Goal: Task Accomplishment & Management: Use online tool/utility

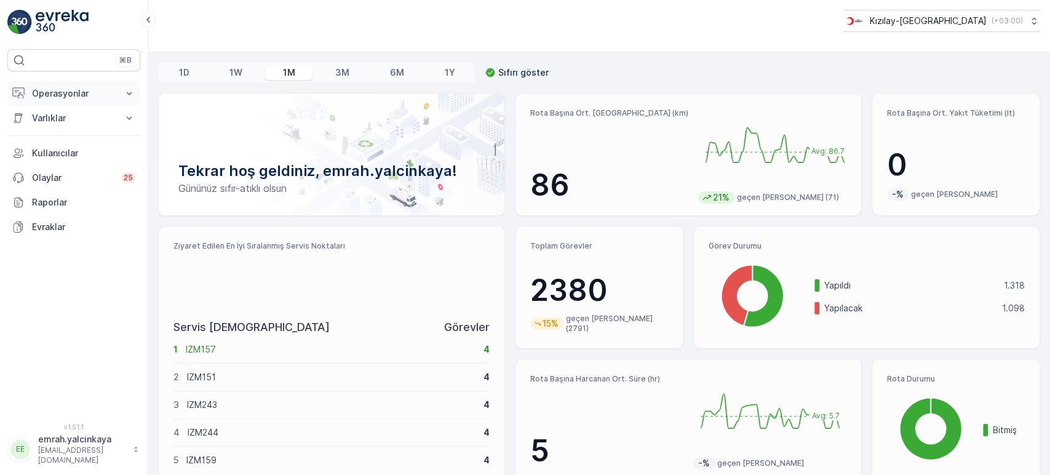
drag, startPoint x: 73, startPoint y: 90, endPoint x: 77, endPoint y: 107, distance: 17.2
click at [73, 90] on p "Operasyonlar" at bounding box center [74, 93] width 84 height 12
click at [76, 143] on p "Rotalar & Görevler" at bounding box center [69, 149] width 76 height 12
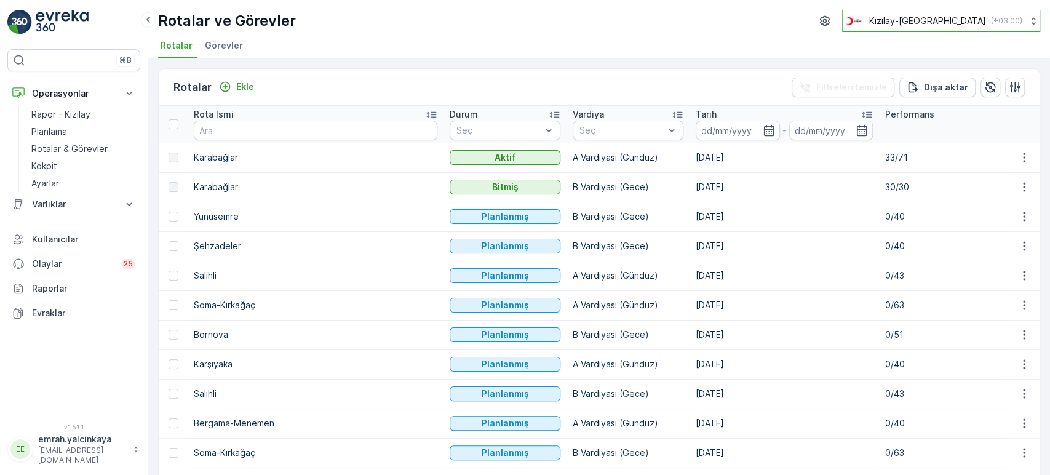
click at [945, 21] on p "Kızılay-[GEOGRAPHIC_DATA]" at bounding box center [927, 21] width 117 height 12
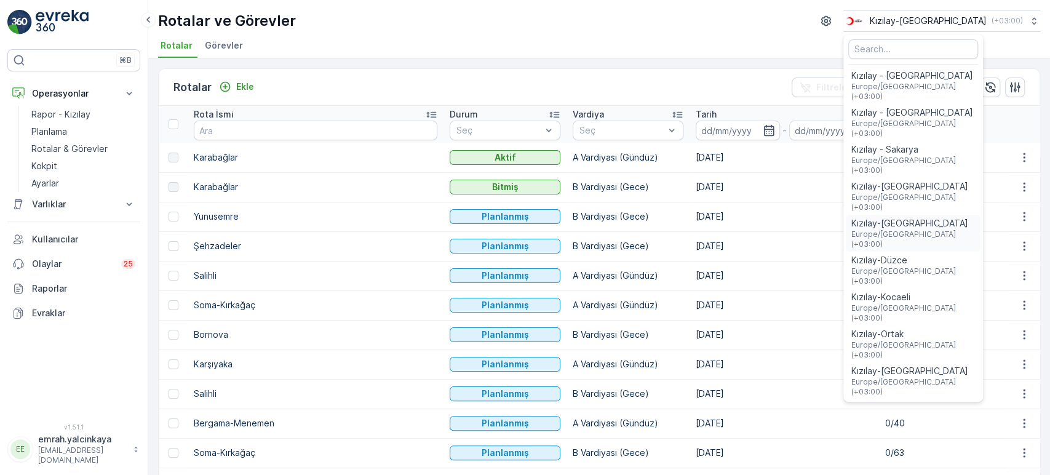
click at [964, 229] on span "Europe/Istanbul (+03:00)" at bounding box center [913, 239] width 125 height 20
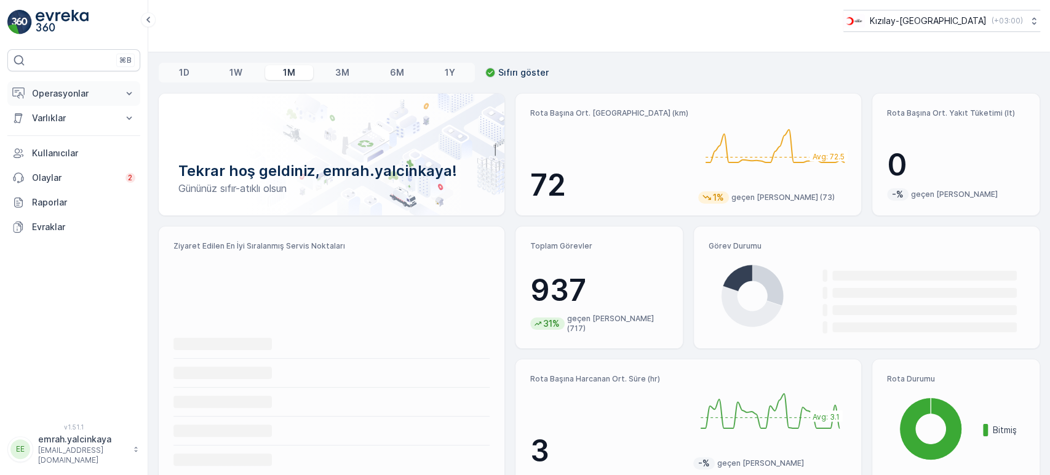
click at [61, 95] on p "Operasyonlar" at bounding box center [74, 93] width 84 height 12
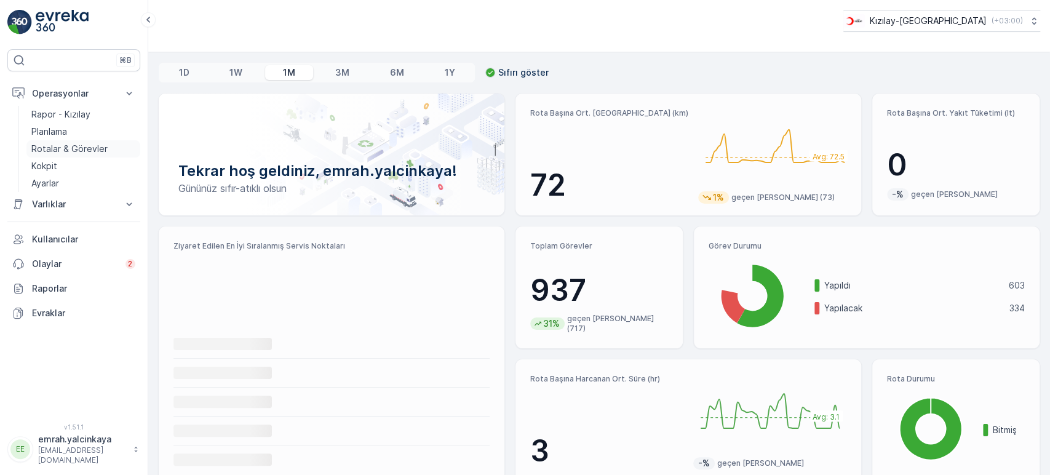
click at [55, 144] on p "Rotalar & Görevler" at bounding box center [69, 149] width 76 height 12
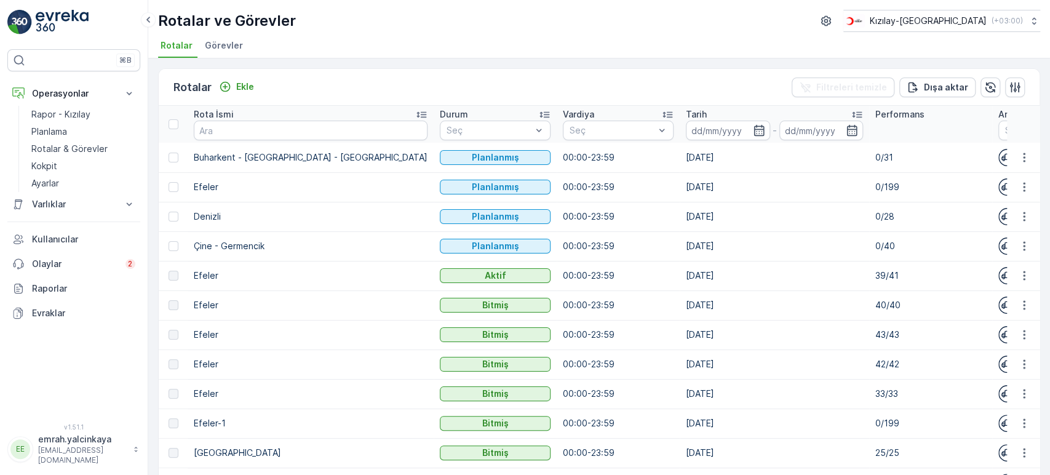
click at [875, 274] on p "39/41" at bounding box center [930, 275] width 111 height 12
click at [869, 268] on td "39/41" at bounding box center [930, 276] width 123 height 30
click at [686, 108] on p "Tarih" at bounding box center [696, 114] width 21 height 12
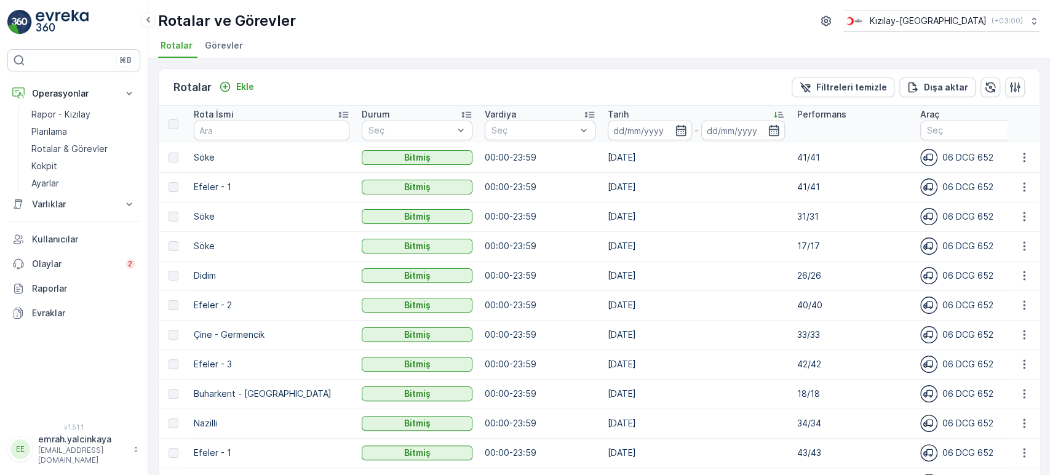
click at [608, 112] on p "Tarih" at bounding box center [618, 114] width 21 height 12
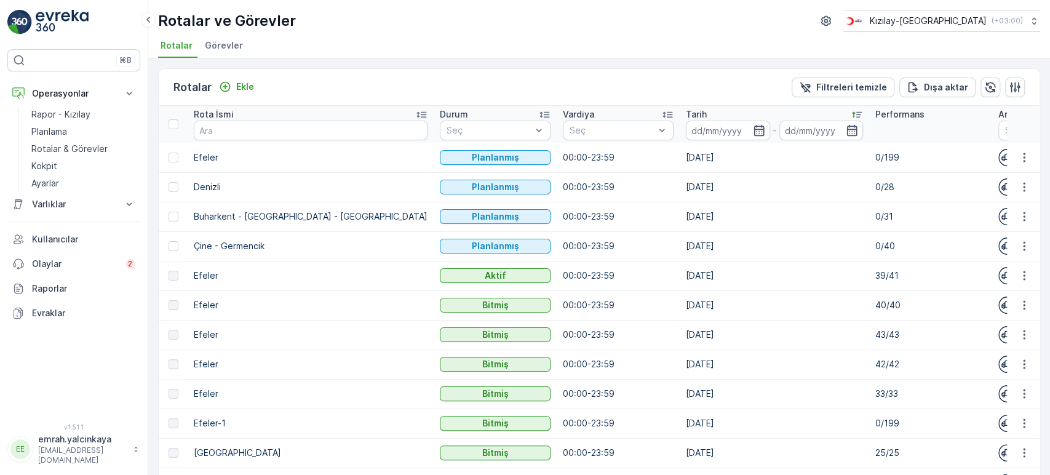
click at [422, 41] on ul "Rotalar Görevler" at bounding box center [594, 47] width 872 height 21
